Goal: Find specific page/section: Find specific page/section

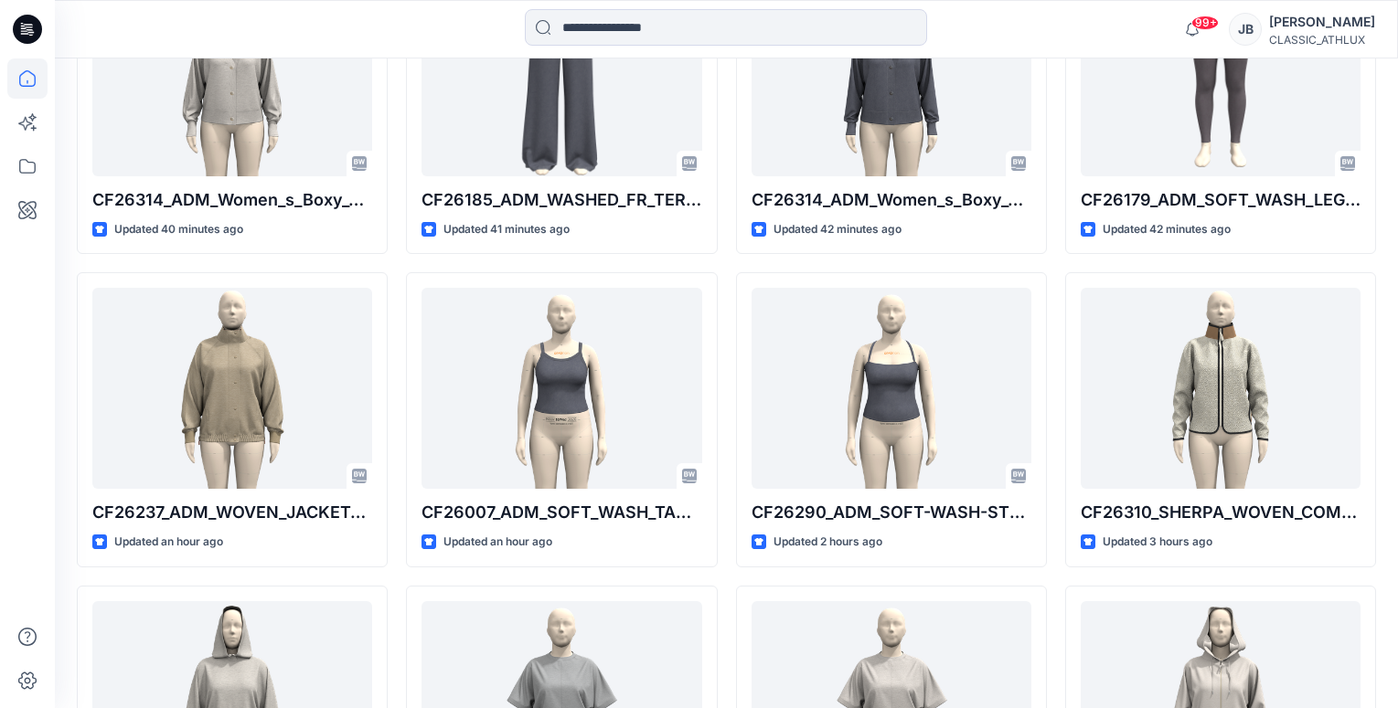
scroll to position [649, 0]
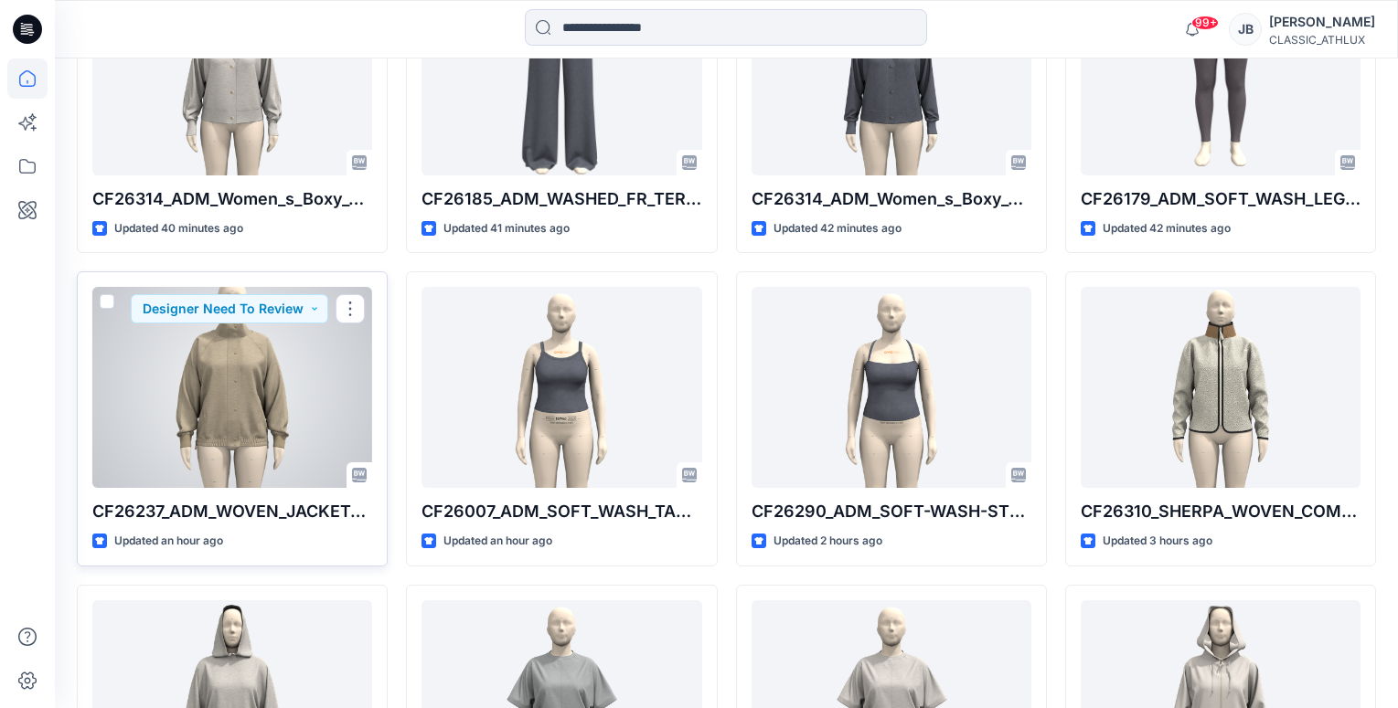
click at [225, 389] on div at bounding box center [232, 387] width 280 height 201
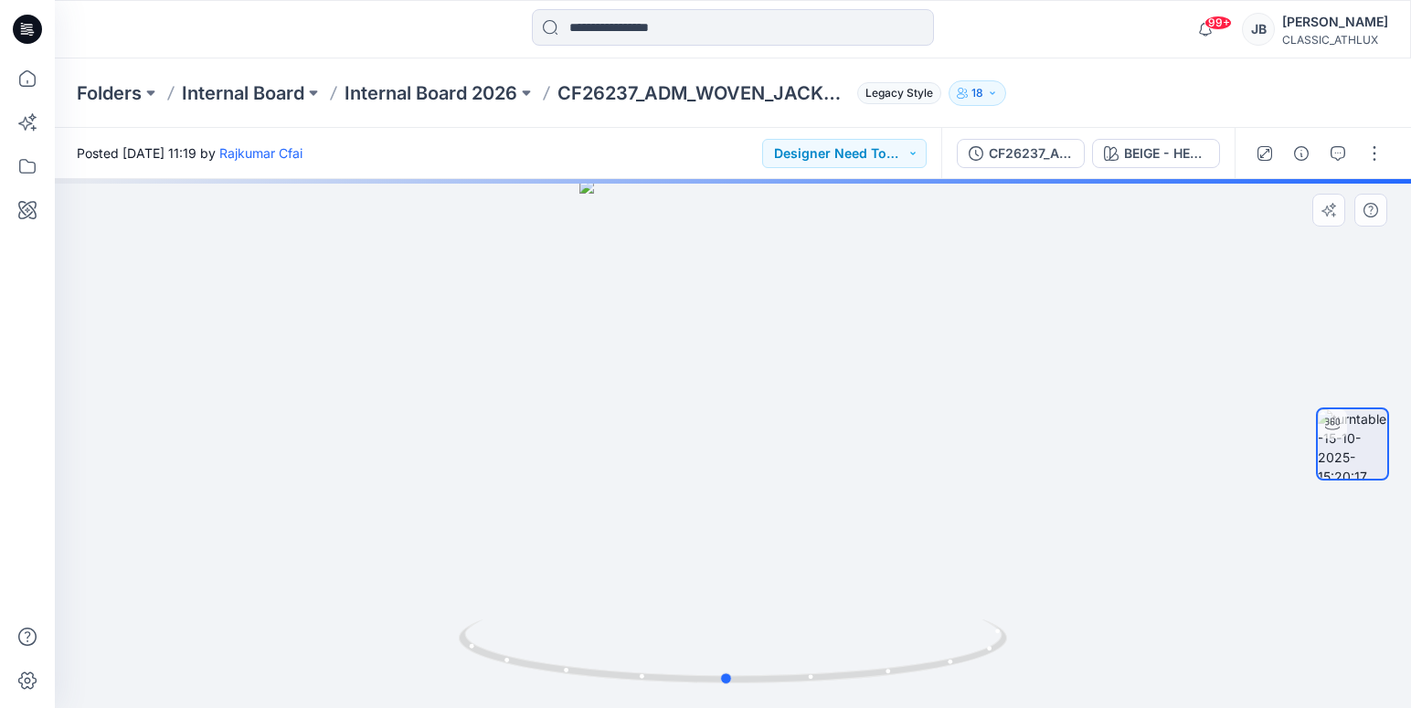
drag, startPoint x: 771, startPoint y: 533, endPoint x: 763, endPoint y: 538, distance: 9.9
click at [763, 538] on div at bounding box center [733, 443] width 1356 height 529
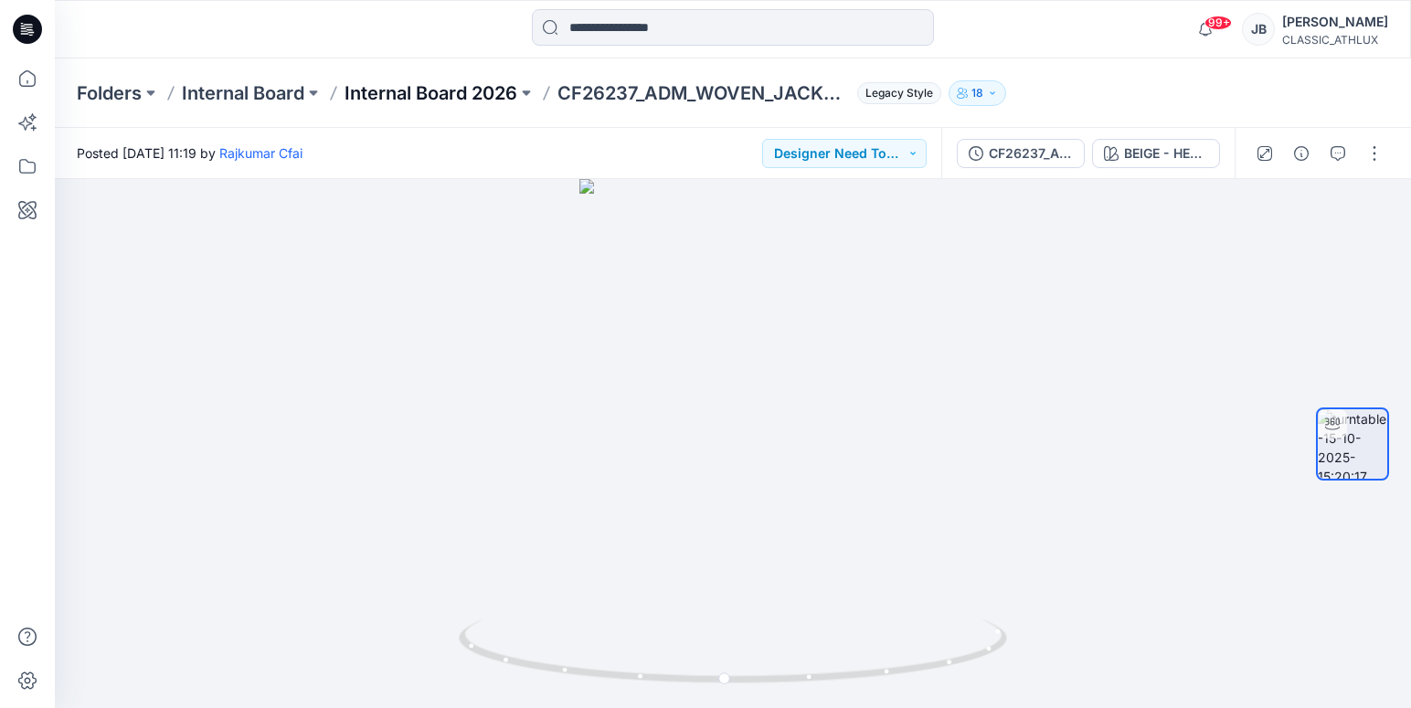
click at [462, 97] on p "Internal Board 2026" at bounding box center [431, 93] width 173 height 26
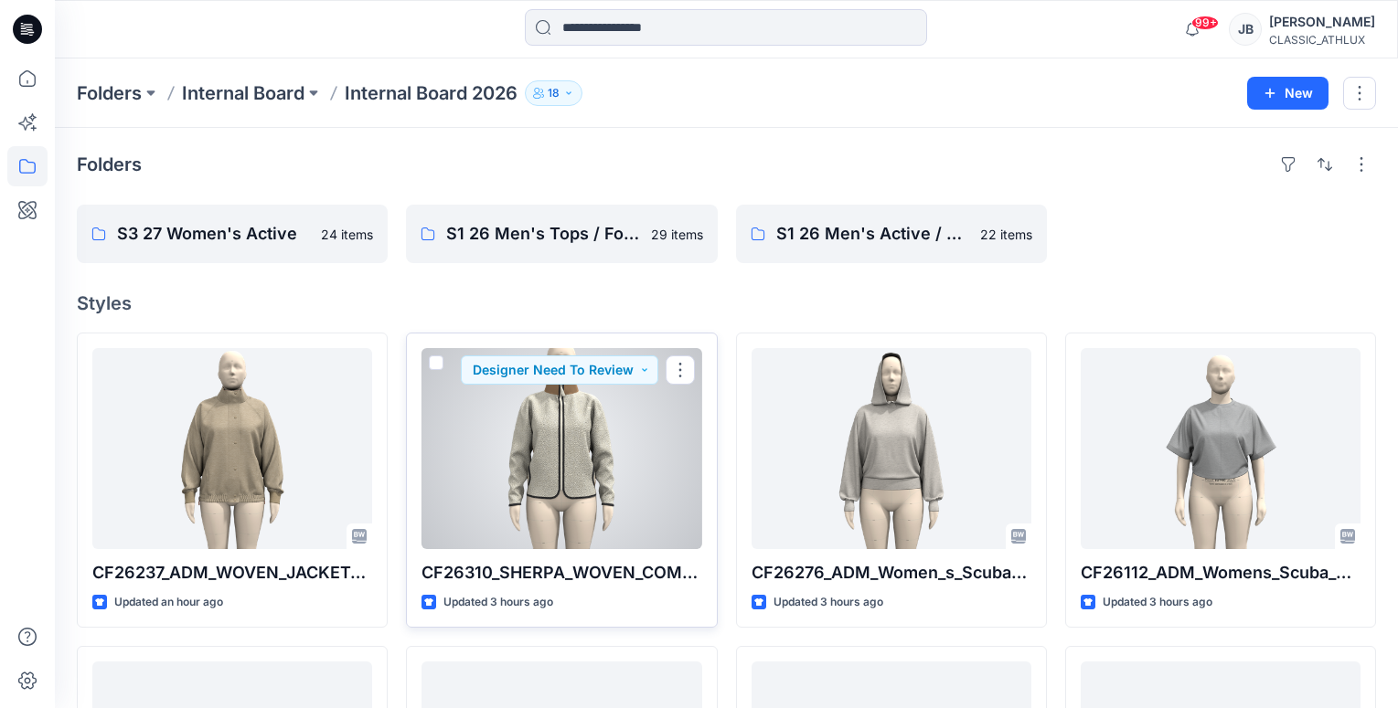
click at [599, 415] on div at bounding box center [561, 448] width 280 height 201
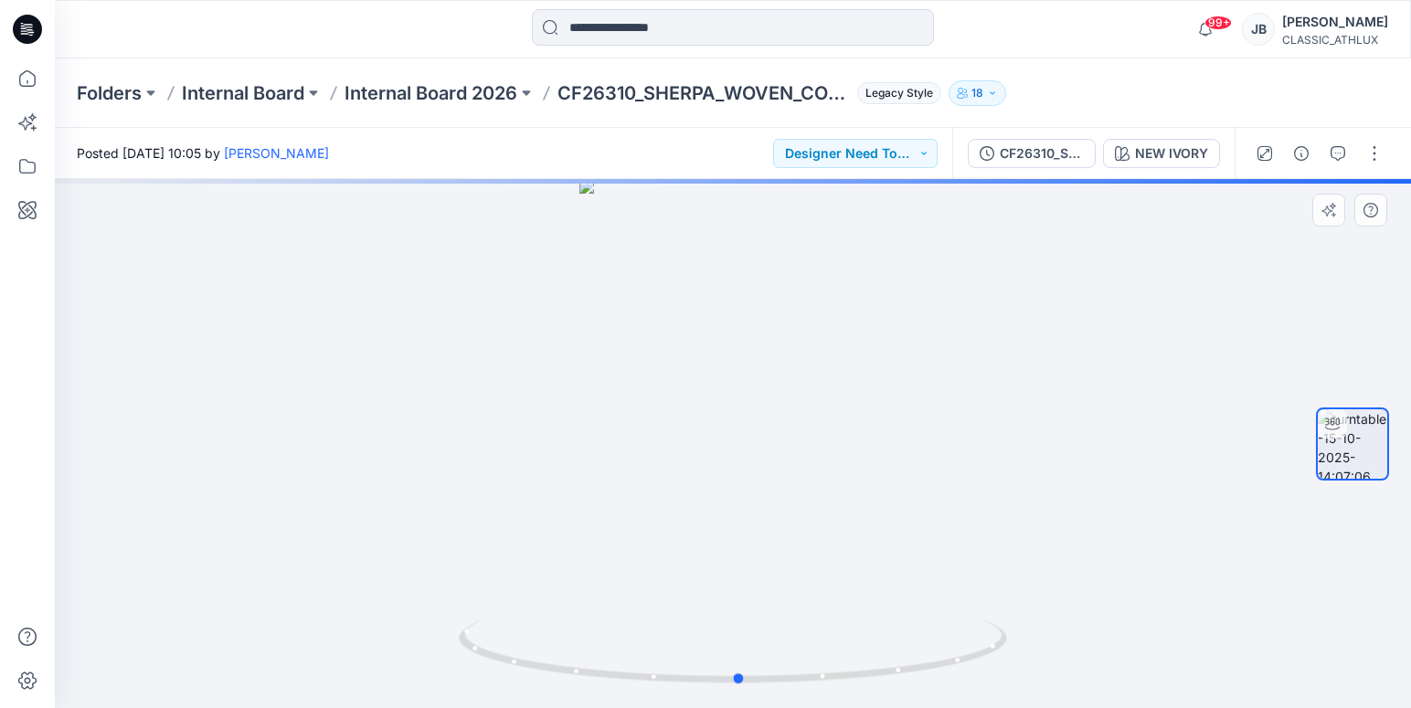
drag, startPoint x: 730, startPoint y: 431, endPoint x: 737, endPoint y: 406, distance: 25.5
click at [737, 406] on div at bounding box center [733, 443] width 1356 height 529
drag, startPoint x: 696, startPoint y: 519, endPoint x: 601, endPoint y: 447, distance: 119.4
click at [601, 450] on div at bounding box center [733, 443] width 1356 height 529
